Goal: Entertainment & Leisure: Consume media (video, audio)

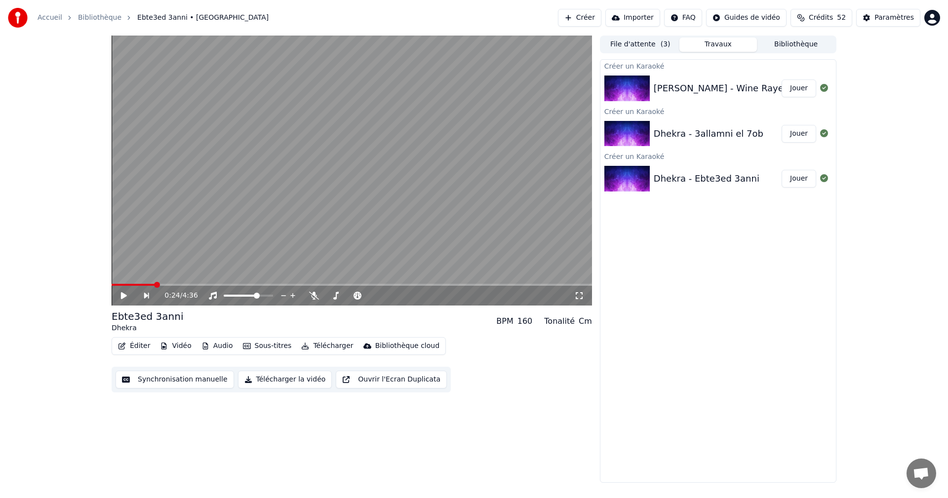
click at [122, 294] on icon at bounding box center [124, 295] width 6 height 7
click at [123, 294] on icon at bounding box center [124, 296] width 5 height 6
click at [792, 90] on button "Jouer" at bounding box center [799, 89] width 35 height 18
click at [338, 294] on div at bounding box center [359, 296] width 80 height 10
click at [329, 294] on span at bounding box center [332, 296] width 6 height 6
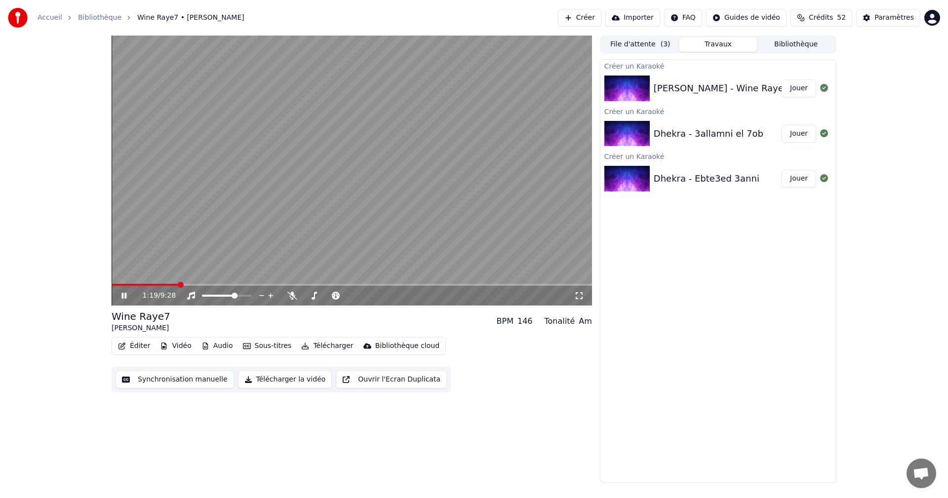
click at [148, 282] on video at bounding box center [352, 171] width 481 height 270
click at [149, 284] on span at bounding box center [130, 285] width 37 height 2
click at [125, 292] on icon at bounding box center [131, 296] width 23 height 8
click at [325, 295] on span at bounding box center [328, 296] width 6 height 6
click at [374, 293] on span at bounding box center [372, 296] width 6 height 6
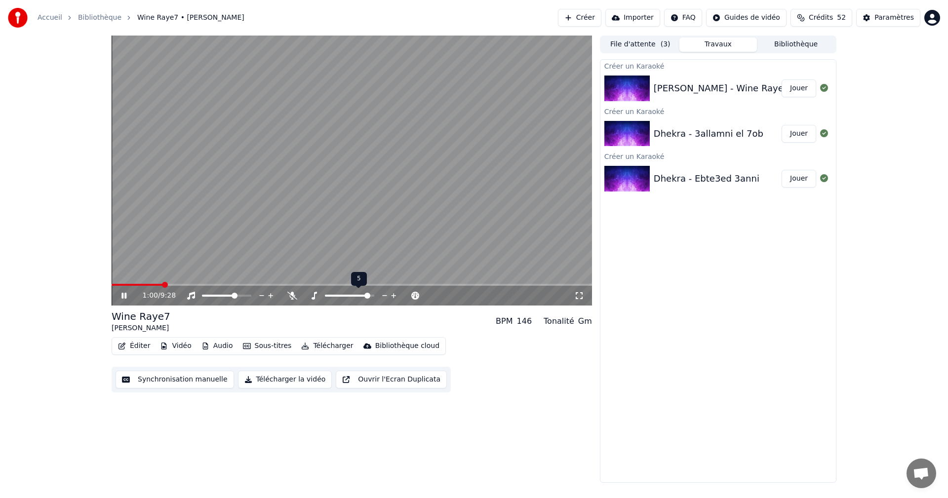
click at [369, 295] on span at bounding box center [368, 296] width 6 height 6
click at [247, 295] on span at bounding box center [226, 296] width 49 height 2
click at [299, 292] on div "9:27 / 9:28" at bounding box center [359, 296] width 432 height 10
click at [293, 293] on icon at bounding box center [293, 296] width 10 height 8
click at [128, 293] on icon at bounding box center [131, 296] width 23 height 8
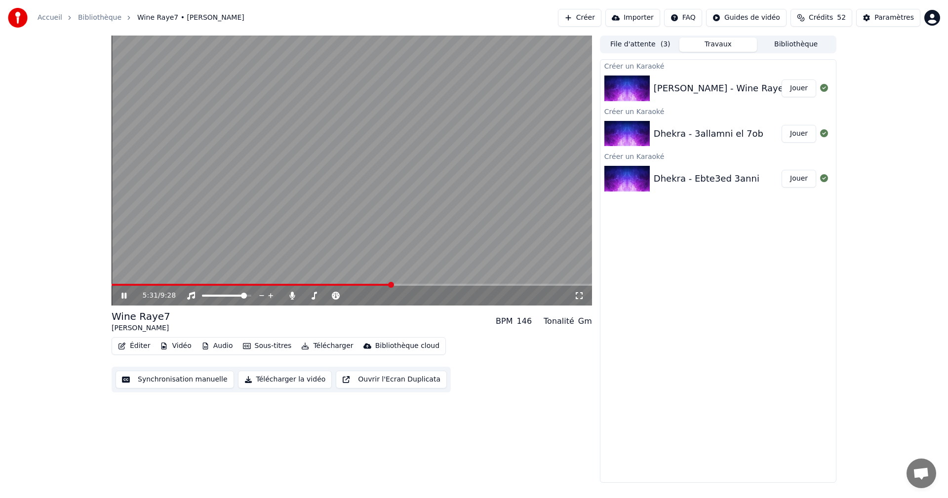
click at [131, 294] on icon at bounding box center [131, 296] width 23 height 8
